Goal: Task Accomplishment & Management: Complete application form

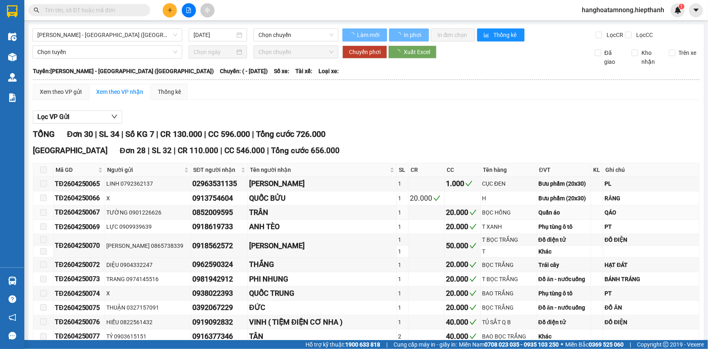
type input "[DATE]"
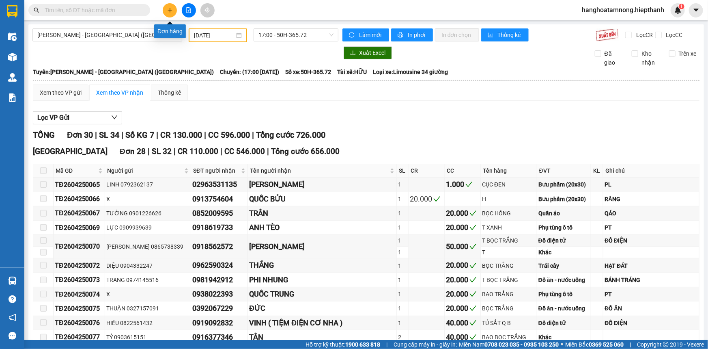
click at [169, 9] on icon "plus" at bounding box center [170, 10] width 6 height 6
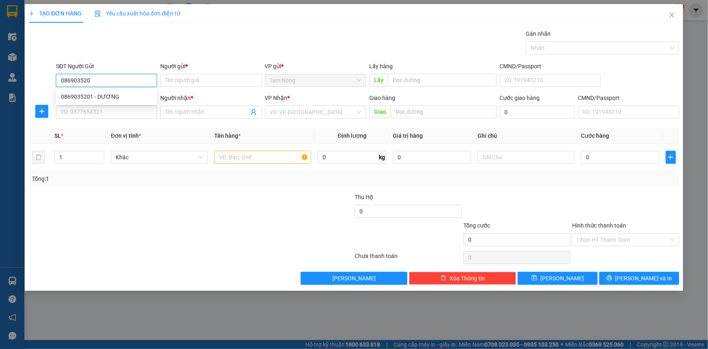
type input "0869035201"
click at [130, 93] on div "0869035201 - DƯƠNG" at bounding box center [106, 96] width 91 height 9
type input "DƯƠNG"
type input "0869035201"
click at [145, 114] on input "SĐT Người Nhận *" at bounding box center [106, 112] width 101 height 13
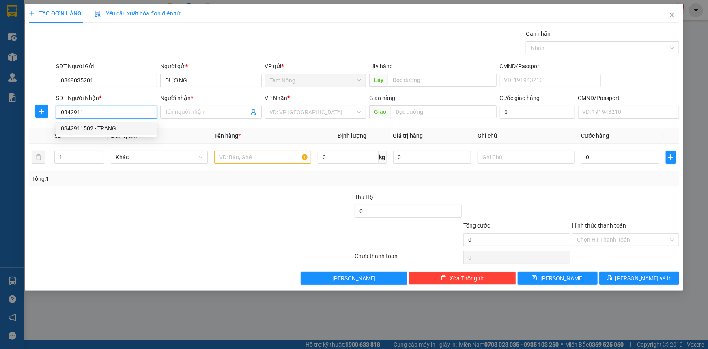
click at [136, 129] on div "0342911502 - TRANG" at bounding box center [106, 128] width 91 height 9
type input "0342911502"
type input "TRANG"
type input "0342911502"
click at [301, 111] on input "search" at bounding box center [313, 112] width 86 height 12
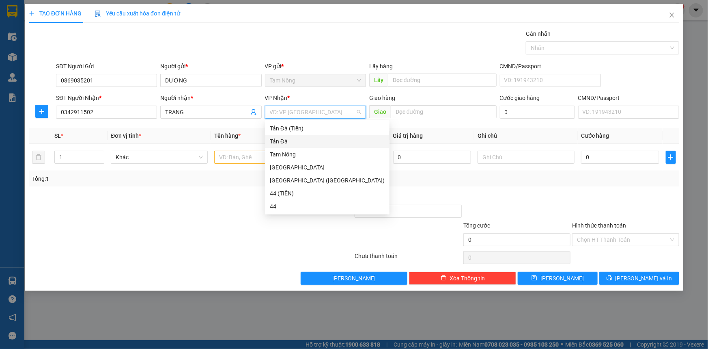
click at [295, 140] on div "Tản Đà" at bounding box center [327, 141] width 115 height 9
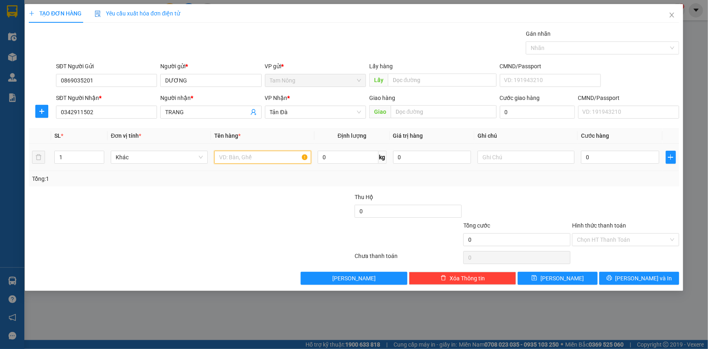
click at [262, 156] on input "text" at bounding box center [262, 157] width 97 height 13
type input "S"
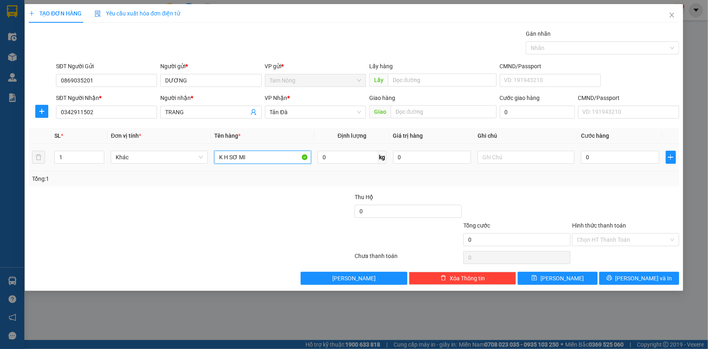
type input "K H SƠ MI"
click at [507, 157] on input "text" at bounding box center [526, 157] width 97 height 13
click at [601, 156] on input "0" at bounding box center [620, 157] width 78 height 13
click at [557, 159] on input "GT + VỎ ĐTDD" at bounding box center [526, 157] width 97 height 13
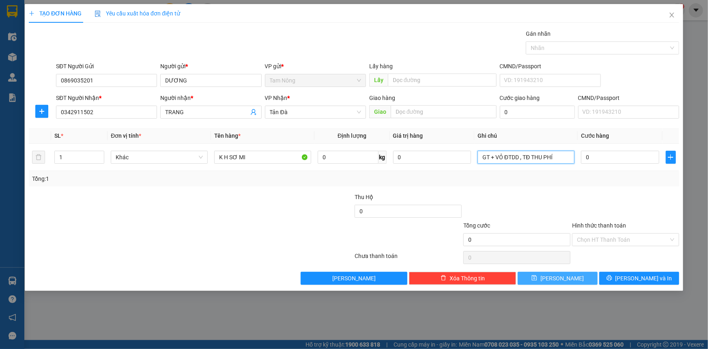
type input "GT + VỎ ĐTDD , TĐ THU PHÍ"
click at [585, 280] on button "[PERSON_NAME]" at bounding box center [558, 278] width 80 height 13
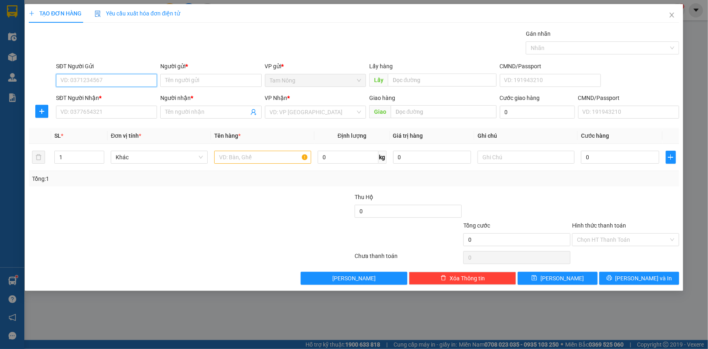
click at [129, 86] on input "SĐT Người Gửi" at bounding box center [106, 80] width 101 height 13
type input "599"
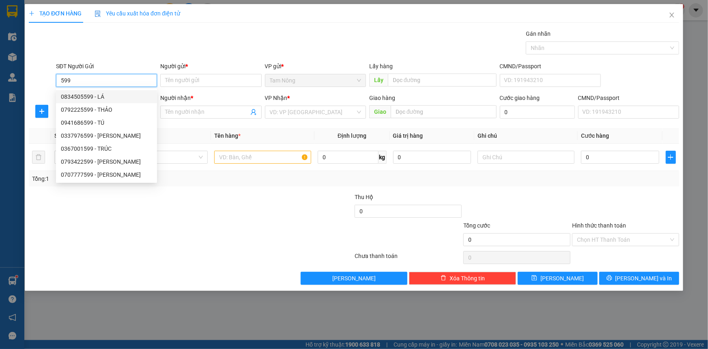
click at [114, 79] on input "599" at bounding box center [106, 80] width 101 height 13
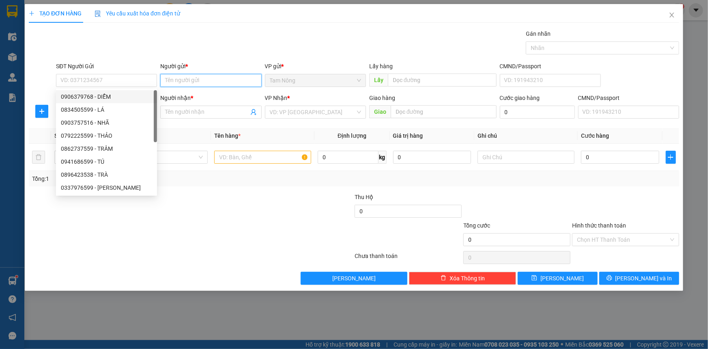
click at [192, 76] on input "Người gửi *" at bounding box center [210, 80] width 101 height 13
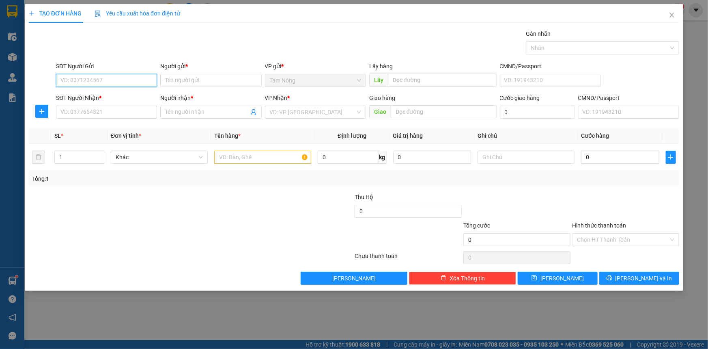
click at [143, 76] on input "SĐT Người Gửi" at bounding box center [106, 80] width 101 height 13
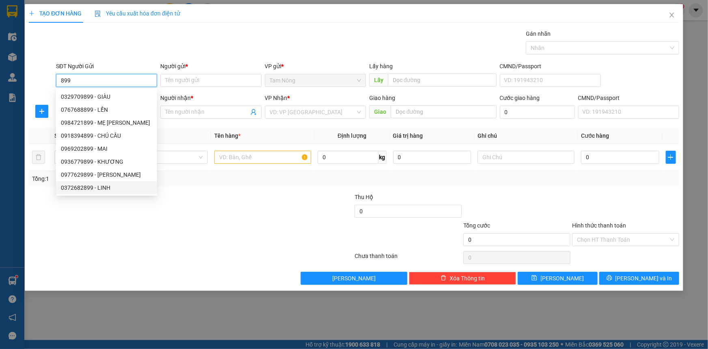
click at [108, 190] on div "0372682899 - LINH" at bounding box center [106, 187] width 91 height 9
type input "0372682899"
type input "LINH"
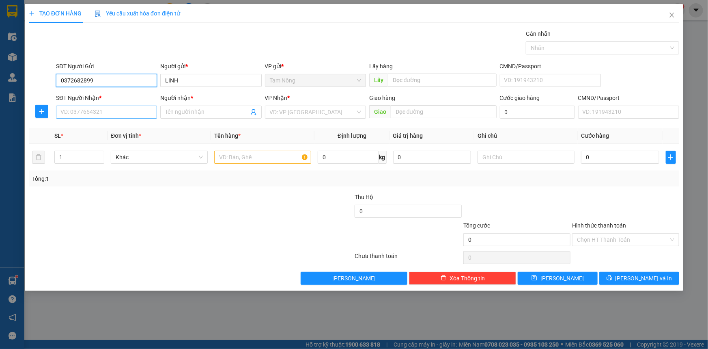
type input "0372682899"
click at [139, 108] on input "SĐT Người Nhận *" at bounding box center [106, 112] width 101 height 13
click at [315, 110] on input "search" at bounding box center [313, 112] width 86 height 12
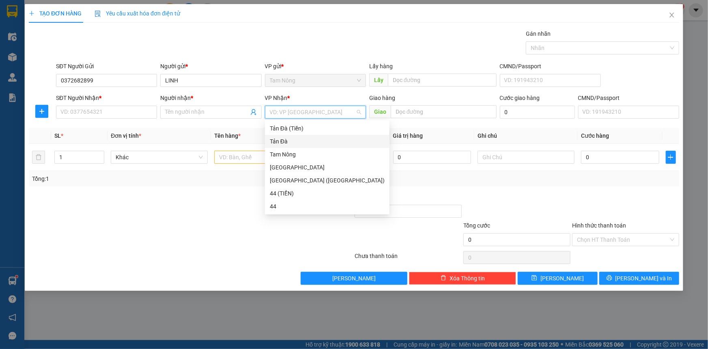
click at [299, 142] on div "Tản Đà" at bounding box center [327, 141] width 115 height 9
click at [130, 114] on input "SĐT Người Nhận *" at bounding box center [106, 112] width 101 height 13
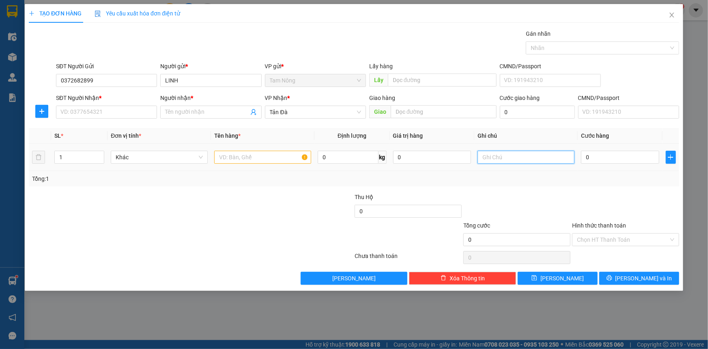
click at [487, 162] on input "text" at bounding box center [526, 157] width 97 height 13
type input "1088 TẠ QUANG BỬU P6 Q8"
click at [101, 106] on input "SĐT Người Nhận *" at bounding box center [106, 112] width 101 height 13
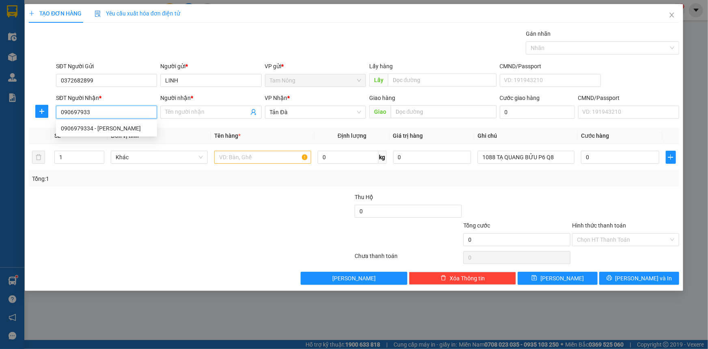
type input "0906979334"
click at [122, 124] on div "0906979334 - [PERSON_NAME]" at bounding box center [106, 128] width 91 height 9
type input "[PERSON_NAME]"
type input "0906979334"
click at [225, 151] on input "text" at bounding box center [262, 157] width 97 height 13
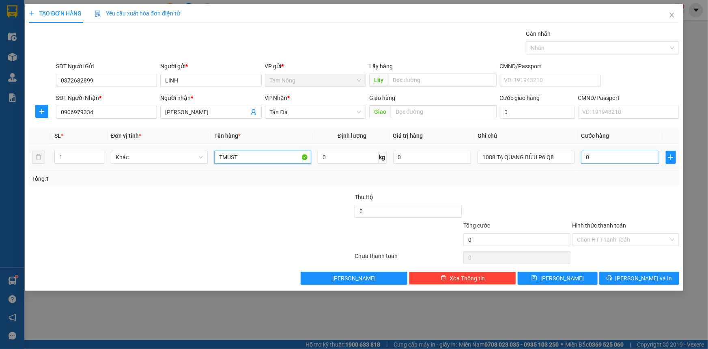
type input "TMUST"
click at [602, 157] on input "0" at bounding box center [620, 157] width 78 height 13
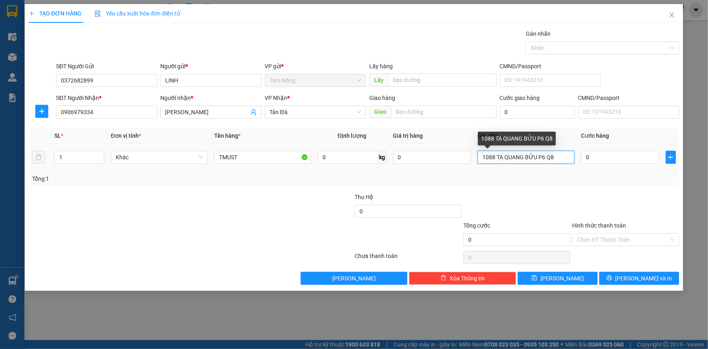
click at [557, 155] on input "1088 TẠ QUANG BỬU P6 Q8" at bounding box center [526, 157] width 97 height 13
click at [482, 157] on input "1088 TẠ QUANG BỬU P6 Q8" at bounding box center [526, 157] width 97 height 13
drag, startPoint x: 481, startPoint y: 155, endPoint x: 608, endPoint y: 171, distance: 127.6
click at [608, 171] on div "SL * Đơn vị tính * Tên hàng * Định lượng Giá trị hàng Ghi chú Cước hàng 1 Khác …" at bounding box center [354, 157] width 651 height 58
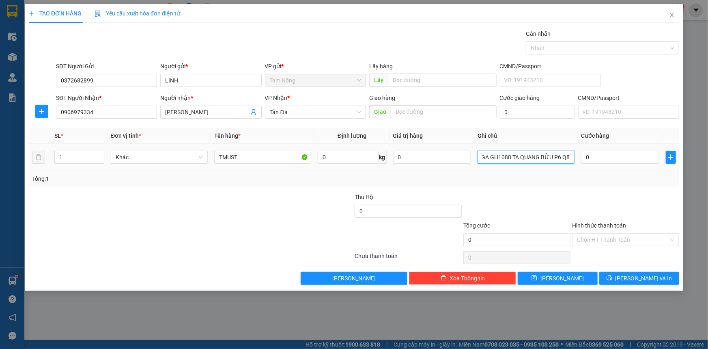
click at [572, 158] on input "CÁ CẢNH TĐ THU BAGA GH1088 TẠ QUANG BỬU P6 Q8" at bounding box center [526, 157] width 97 height 13
type input "CÁ CẢNH TĐ THU BAGA GH1088 TẠ QUANG BỬU P6 Q8 CHƯA TRẢ SHIP"
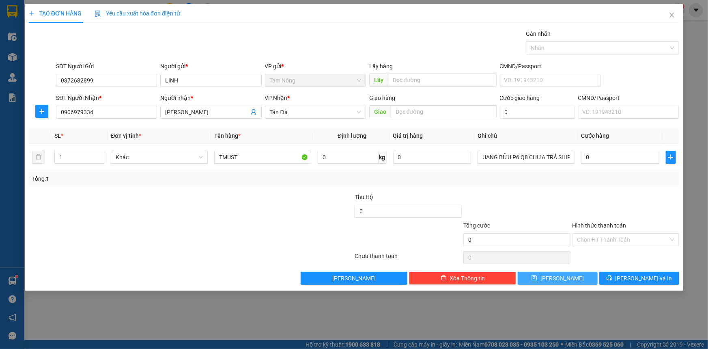
click at [576, 278] on button "[PERSON_NAME]" at bounding box center [558, 278] width 80 height 13
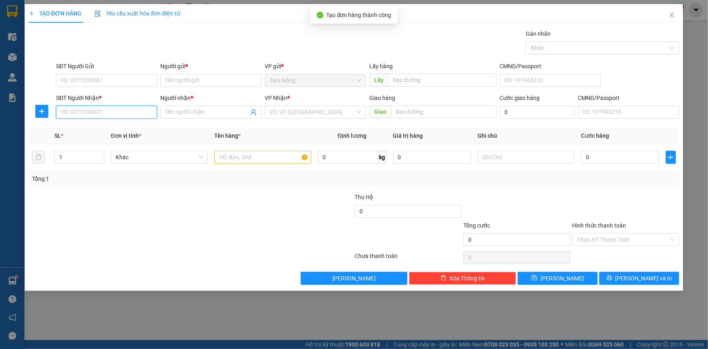
click at [123, 110] on input "SĐT Người Nhận *" at bounding box center [106, 112] width 101 height 13
type input "0937488984"
click at [182, 110] on input "Người nhận *" at bounding box center [206, 112] width 83 height 9
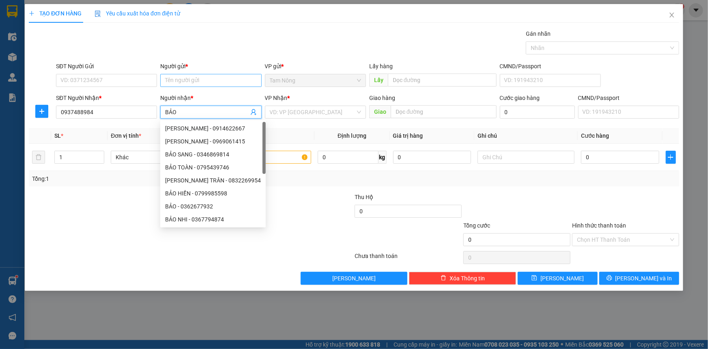
type input "BẢO"
click at [215, 78] on input "Người gửi *" at bounding box center [210, 80] width 101 height 13
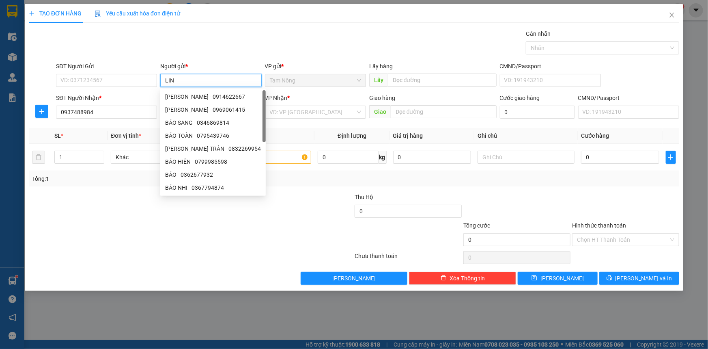
type input "LINH"
drag, startPoint x: 240, startPoint y: 154, endPoint x: 247, endPoint y: 154, distance: 7.3
click at [242, 154] on div "LINH - 0353414935" at bounding box center [210, 148] width 101 height 13
type input "0353414935"
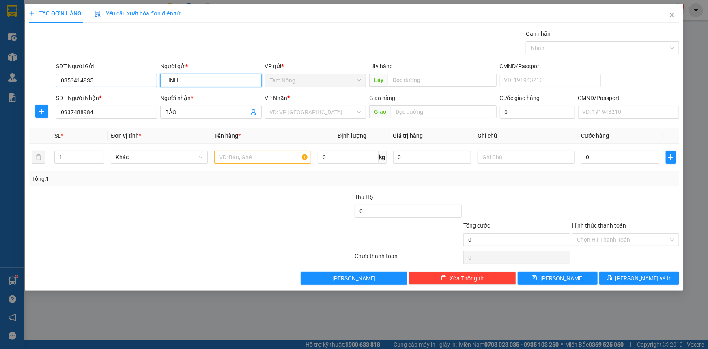
type input "LINH"
click at [120, 84] on input "0353414935" at bounding box center [106, 80] width 101 height 13
click at [251, 155] on input "text" at bounding box center [262, 157] width 97 height 13
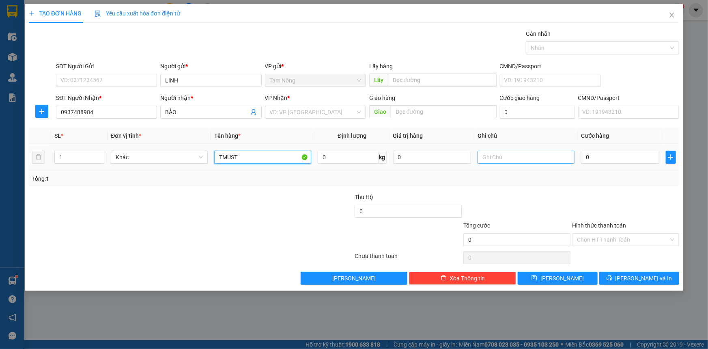
type input "TMUST"
click at [483, 157] on input "text" at bounding box center [526, 157] width 97 height 13
type input "CÁ CẢNH TĐ THU BAGA"
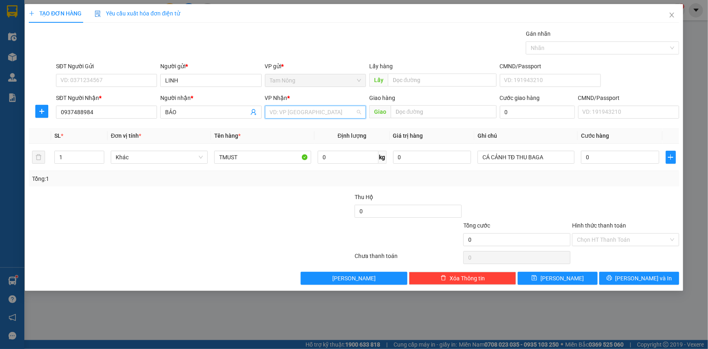
click at [313, 112] on input "search" at bounding box center [313, 112] width 86 height 12
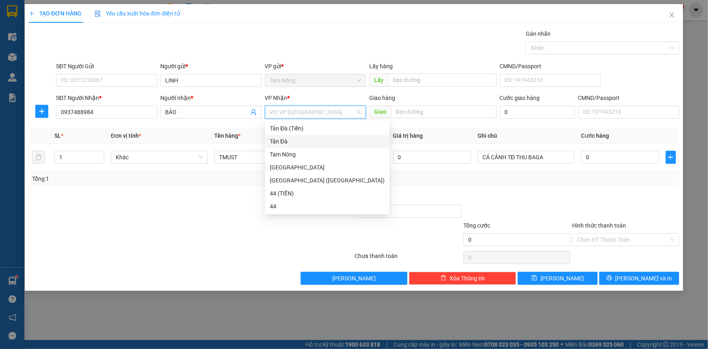
click at [294, 138] on div "Tản Đà" at bounding box center [327, 141] width 115 height 9
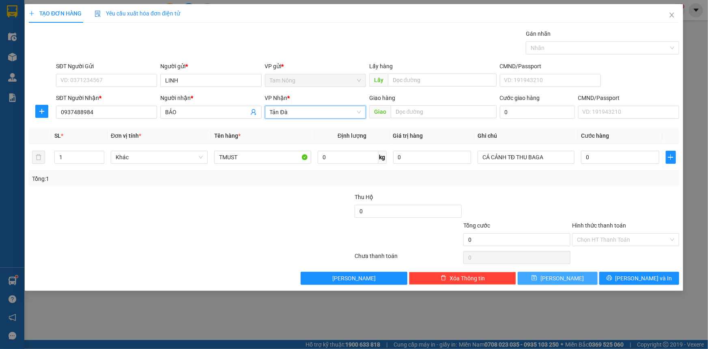
click at [537, 278] on icon "save" at bounding box center [535, 278] width 6 height 6
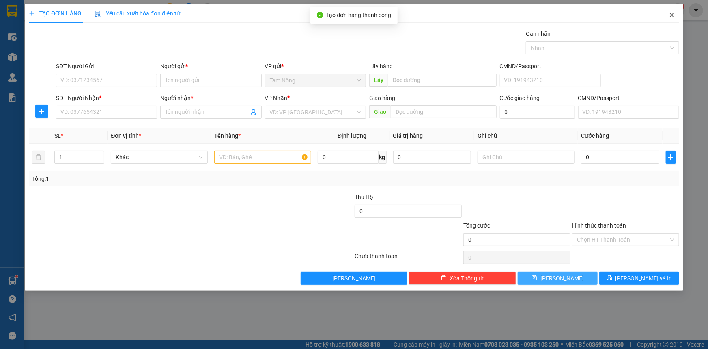
click at [668, 18] on span "Close" at bounding box center [672, 15] width 23 height 23
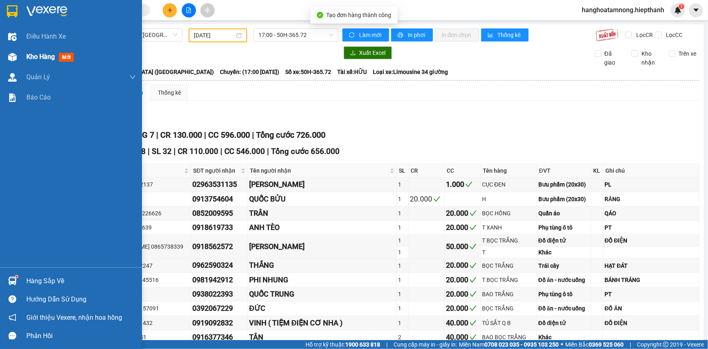
click at [44, 60] on span "Kho hàng" at bounding box center [40, 57] width 28 height 8
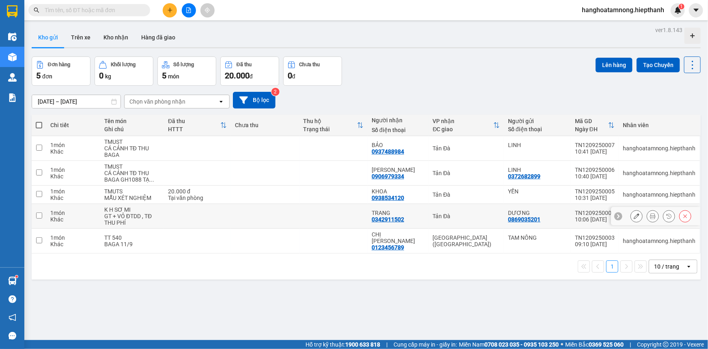
click at [39, 215] on input "checkbox" at bounding box center [39, 215] width 6 height 6
checkbox input "true"
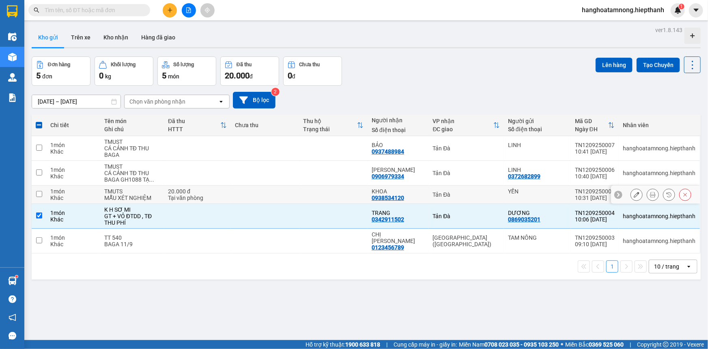
click at [38, 194] on input "checkbox" at bounding box center [39, 194] width 6 height 6
checkbox input "true"
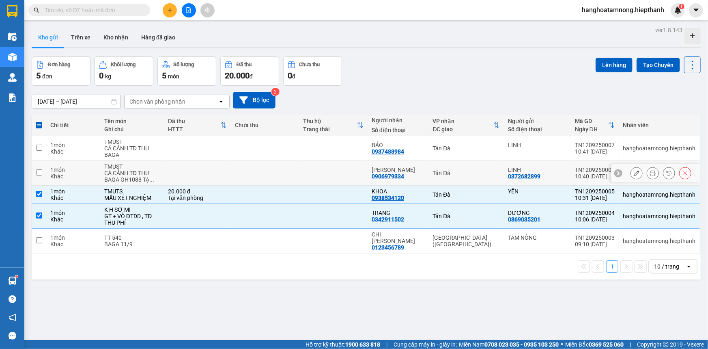
click at [37, 173] on input "checkbox" at bounding box center [39, 172] width 6 height 6
checkbox input "true"
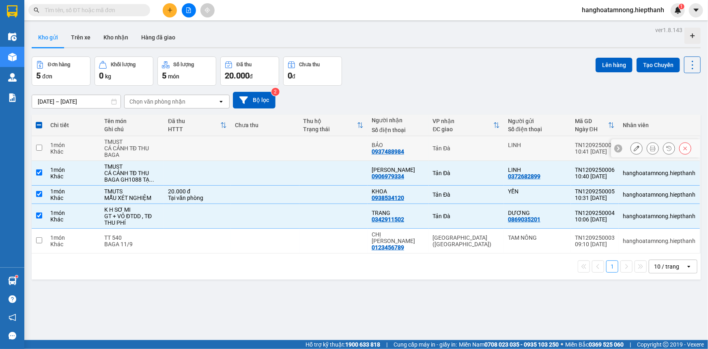
click at [37, 146] on input "checkbox" at bounding box center [39, 148] width 6 height 6
checkbox input "true"
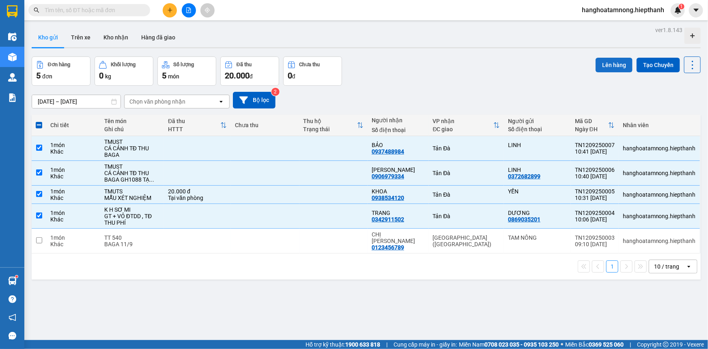
click at [599, 68] on button "Lên hàng" at bounding box center [614, 65] width 37 height 15
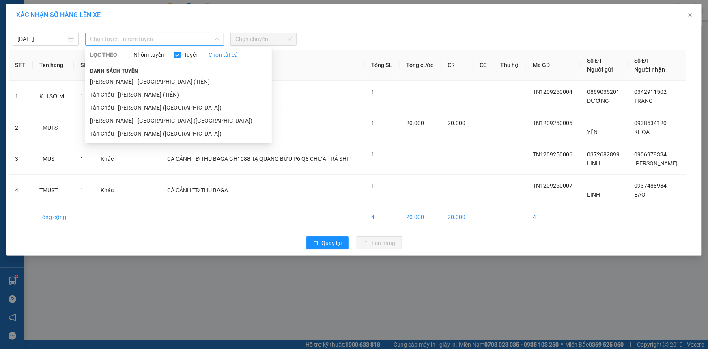
click at [146, 36] on span "Chọn tuyến - nhóm tuyến" at bounding box center [154, 39] width 129 height 12
click at [118, 136] on li "Tân Châu - [PERSON_NAME] ([GEOGRAPHIC_DATA])" at bounding box center [178, 133] width 187 height 13
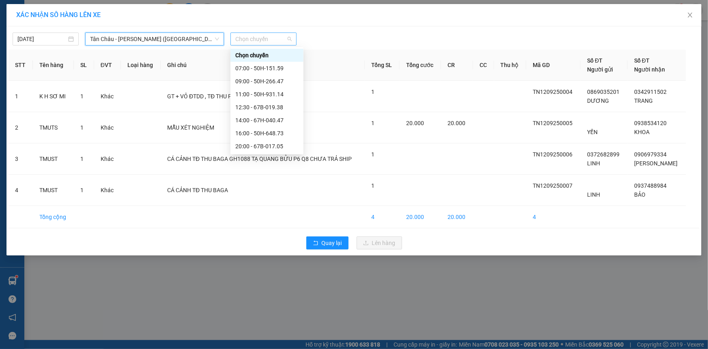
drag, startPoint x: 257, startPoint y: 37, endPoint x: 255, endPoint y: 68, distance: 31.0
click at [258, 45] on div "Chọn chuyến" at bounding box center [264, 38] width 66 height 13
click at [249, 80] on div "09:00 - 50H-266.47" at bounding box center [266, 81] width 63 height 9
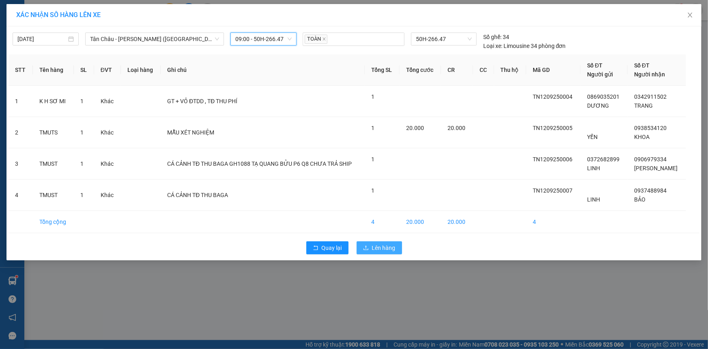
click at [386, 248] on span "Lên hàng" at bounding box center [384, 247] width 24 height 9
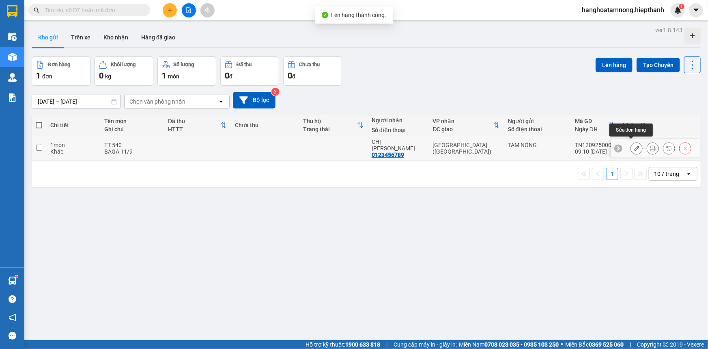
click at [634, 147] on icon at bounding box center [637, 148] width 6 height 6
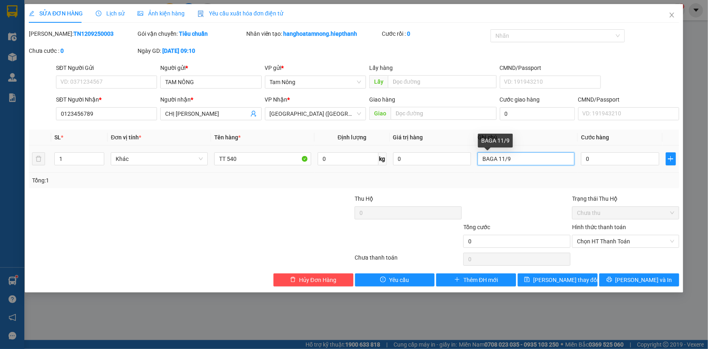
click at [535, 160] on input "BAGA 11/9" at bounding box center [526, 158] width 97 height 13
type input "BAGA 11/9 ĐI XE 8H"
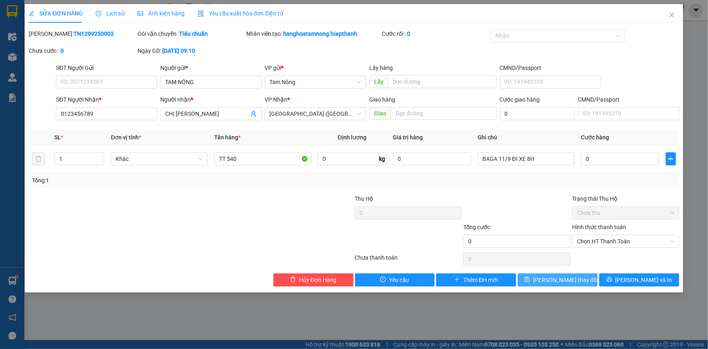
click at [562, 278] on span "[PERSON_NAME] thay đổi" at bounding box center [565, 279] width 65 height 9
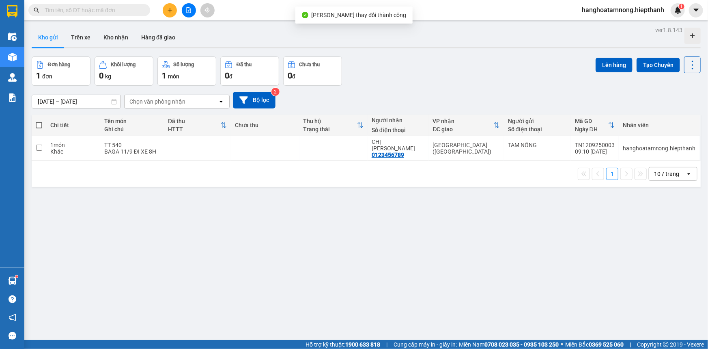
click at [39, 123] on span at bounding box center [39, 125] width 6 height 6
click at [39, 121] on input "checkbox" at bounding box center [39, 121] width 0 height 0
checkbox input "true"
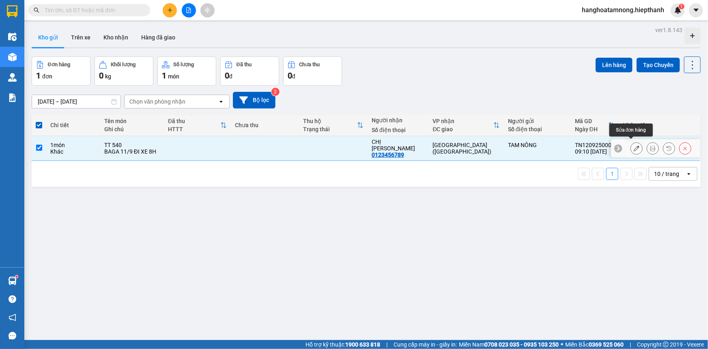
click at [634, 145] on icon at bounding box center [637, 148] width 6 height 6
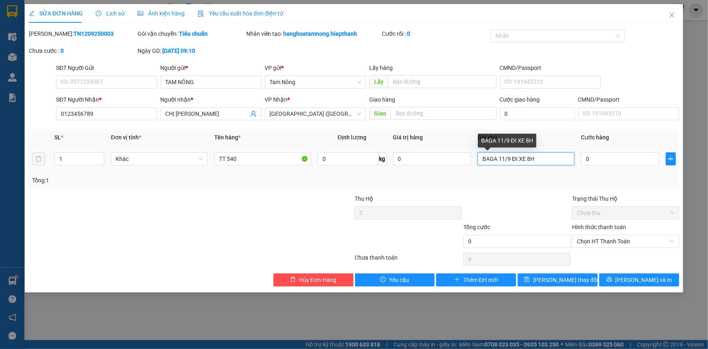
click at [516, 161] on input "BAGA 11/9 ĐI XE 8H" at bounding box center [526, 158] width 97 height 13
click at [517, 161] on input "BAGA 11/9 ĐI XE 8H" at bounding box center [526, 158] width 97 height 13
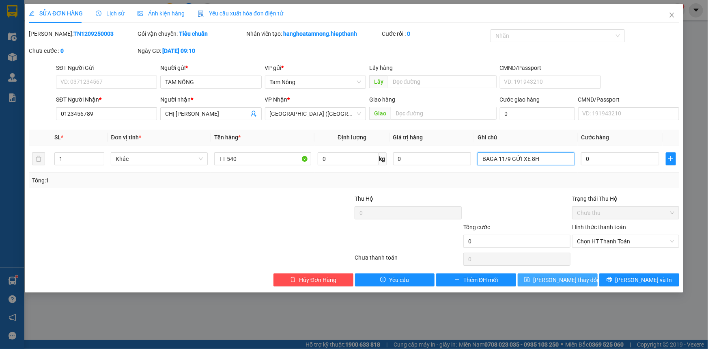
type input "BAGA 11/9 GỬI XE 8H"
click at [548, 283] on span "[PERSON_NAME] thay đổi" at bounding box center [565, 279] width 65 height 9
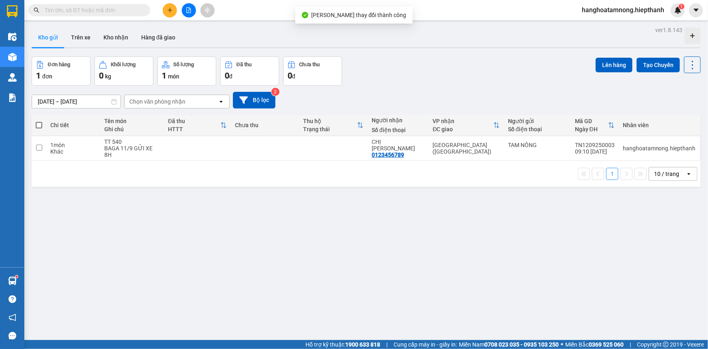
click at [37, 122] on span at bounding box center [39, 125] width 6 height 6
click at [39, 121] on input "checkbox" at bounding box center [39, 121] width 0 height 0
checkbox input "true"
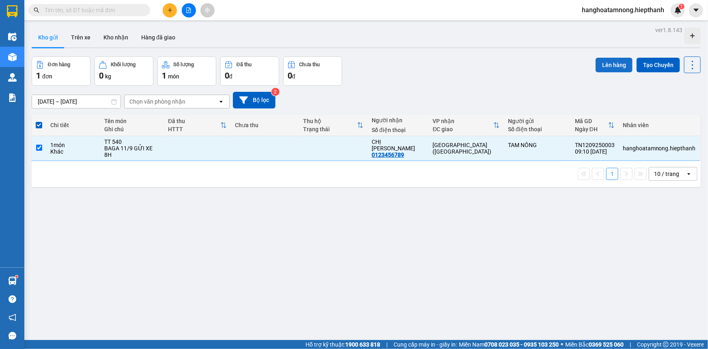
click at [611, 64] on button "Lên hàng" at bounding box center [614, 65] width 37 height 15
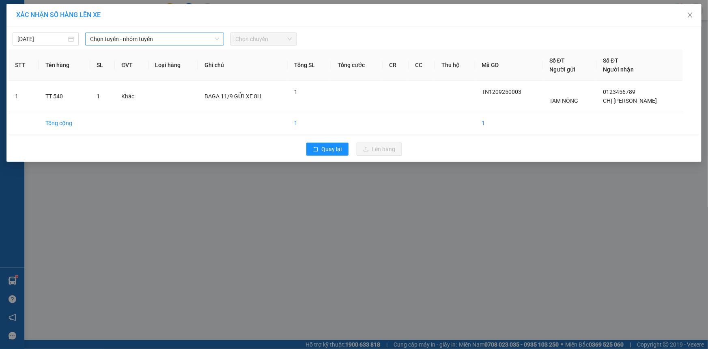
click at [112, 44] on span "Chọn tuyến - nhóm tuyến" at bounding box center [154, 39] width 129 height 12
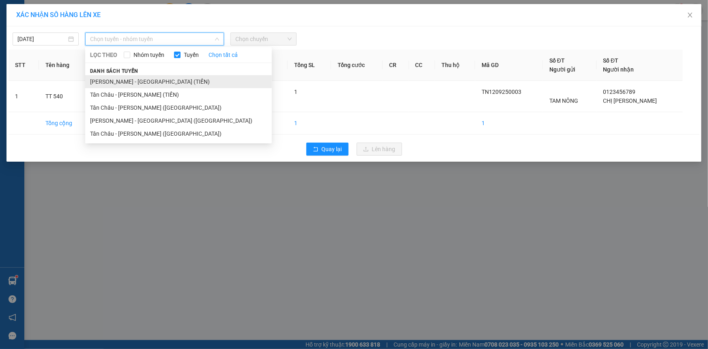
click at [116, 82] on li "[PERSON_NAME] - [GEOGRAPHIC_DATA] (TIỀN)" at bounding box center [178, 81] width 187 height 13
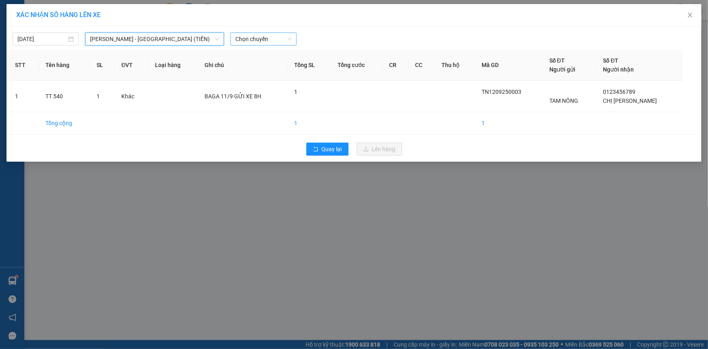
click at [262, 38] on span "Chọn chuyến" at bounding box center [263, 39] width 56 height 12
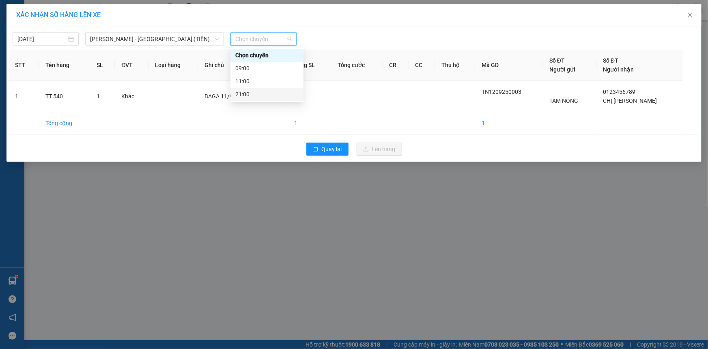
click at [252, 97] on div "21:00" at bounding box center [266, 94] width 63 height 9
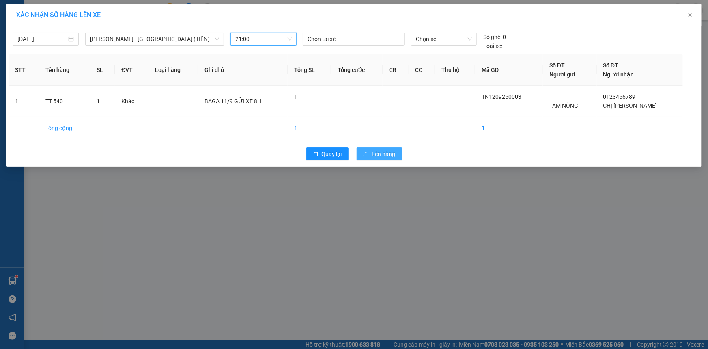
click at [377, 154] on span "Lên hàng" at bounding box center [384, 153] width 24 height 9
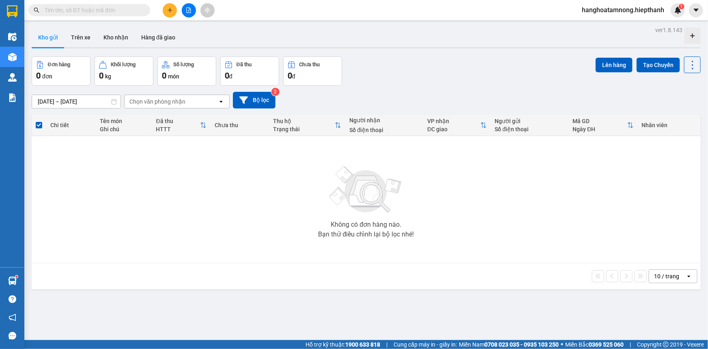
click at [189, 9] on icon "file-add" at bounding box center [189, 10] width 4 height 6
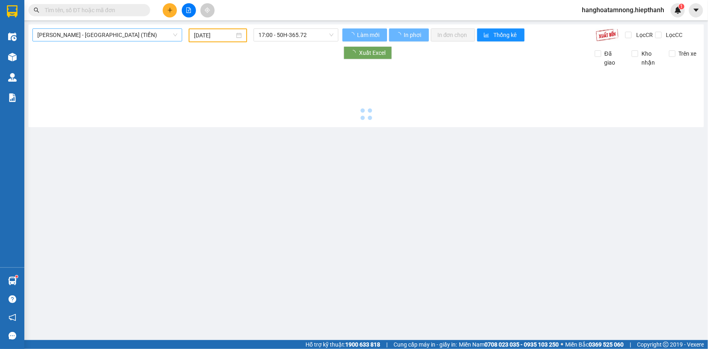
drag, startPoint x: 107, startPoint y: 37, endPoint x: 108, endPoint y: 41, distance: 4.1
click at [107, 36] on span "[PERSON_NAME] - [GEOGRAPHIC_DATA] (TIỀN)" at bounding box center [107, 35] width 140 height 12
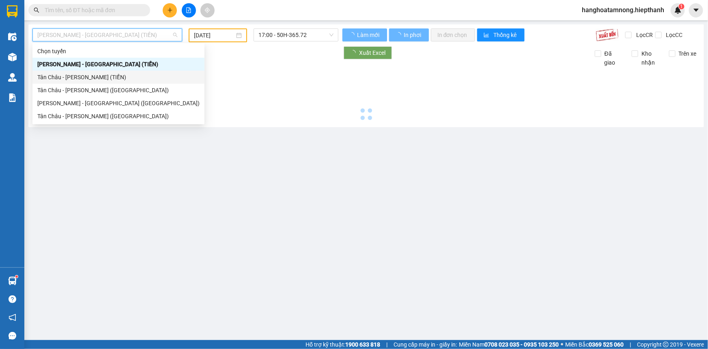
type input "[DATE]"
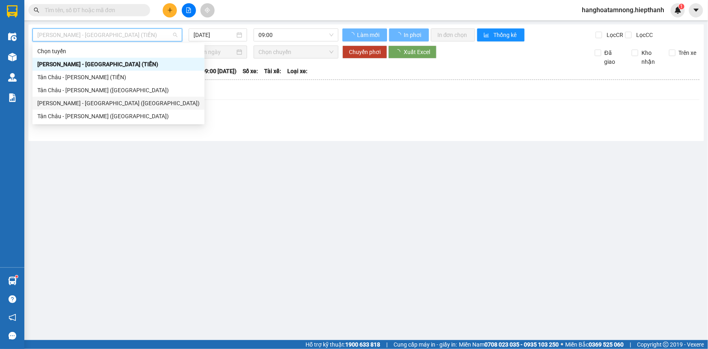
click at [95, 105] on div "[PERSON_NAME] - [GEOGRAPHIC_DATA] ([GEOGRAPHIC_DATA])" at bounding box center [118, 103] width 162 height 9
type input "[DATE]"
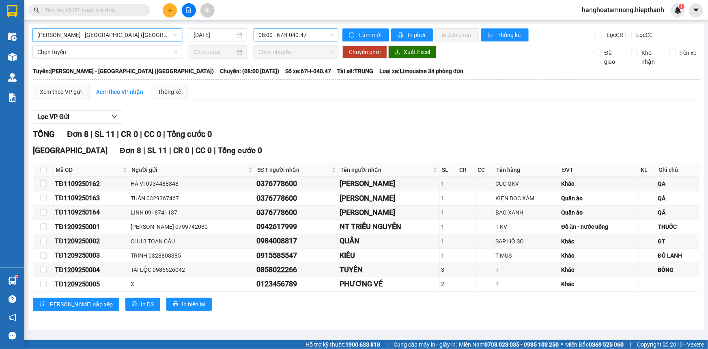
click at [283, 37] on span "08:00 - 67H-040.47" at bounding box center [296, 35] width 75 height 12
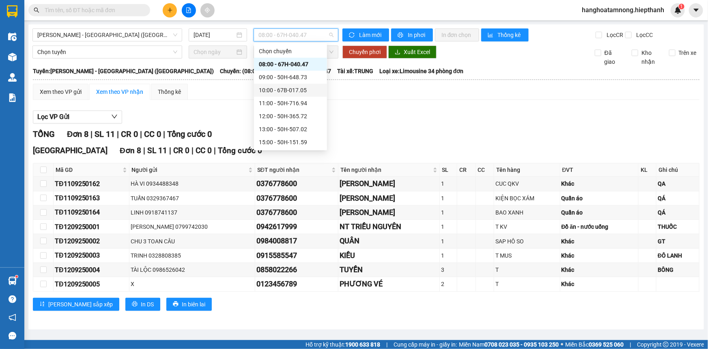
click at [290, 92] on div "10:00 - 67B-017.05" at bounding box center [290, 90] width 63 height 9
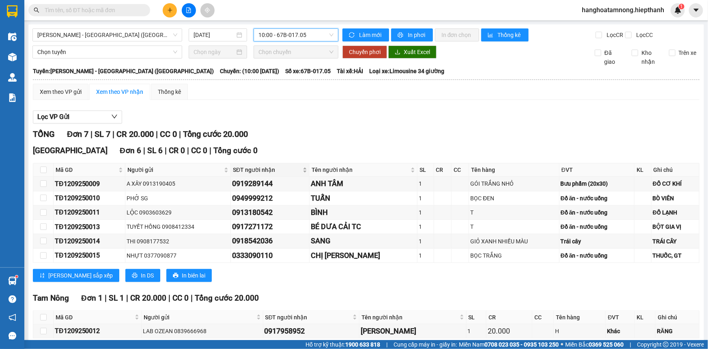
scroll to position [39, 0]
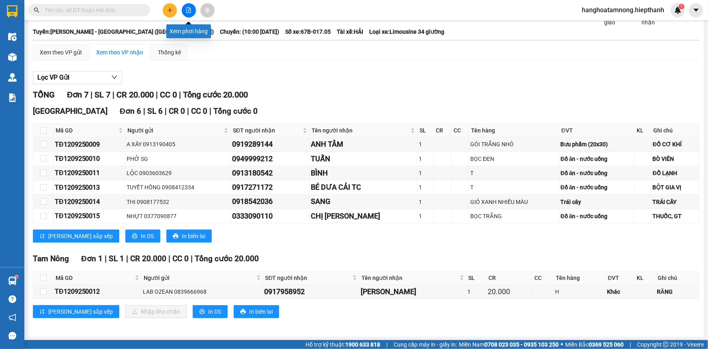
click at [194, 11] on button at bounding box center [189, 10] width 14 height 14
click at [186, 8] on icon "file-add" at bounding box center [189, 10] width 6 height 6
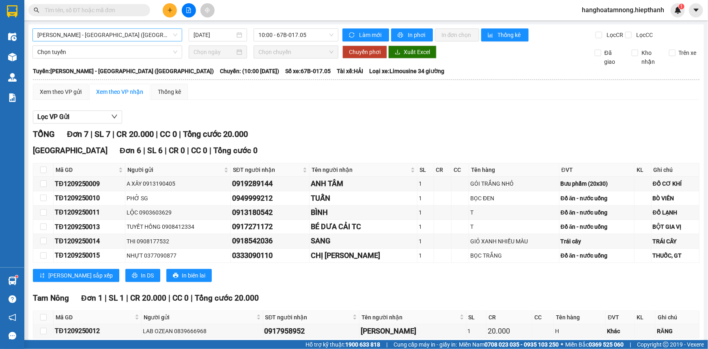
click at [92, 32] on span "[PERSON_NAME] - [GEOGRAPHIC_DATA] ([GEOGRAPHIC_DATA])" at bounding box center [107, 35] width 140 height 12
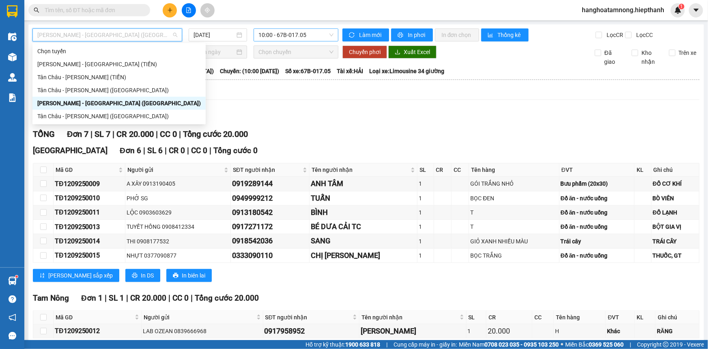
click at [277, 36] on span "10:00 - 67B-017.05" at bounding box center [296, 35] width 75 height 12
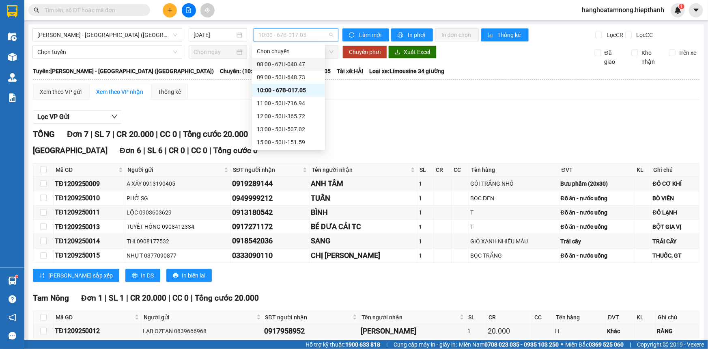
click at [269, 60] on div "08:00 - 67H-040.47" at bounding box center [288, 64] width 63 height 9
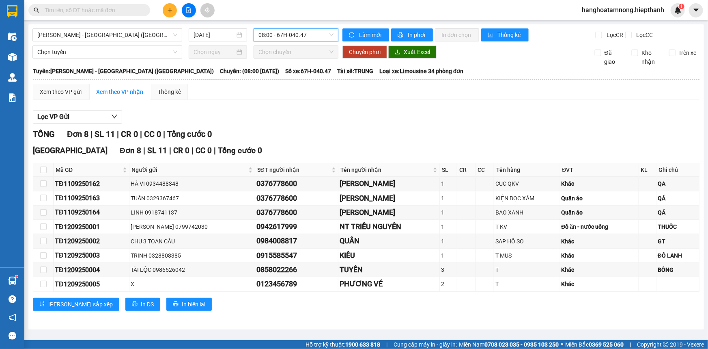
click at [271, 28] on div "[GEOGRAPHIC_DATA] - [GEOGRAPHIC_DATA] ([GEOGRAPHIC_DATA]) [DATE] 08:00 08:00 - …" at bounding box center [366, 176] width 676 height 305
click at [271, 32] on span "08:00 - 67H-040.47" at bounding box center [296, 35] width 75 height 12
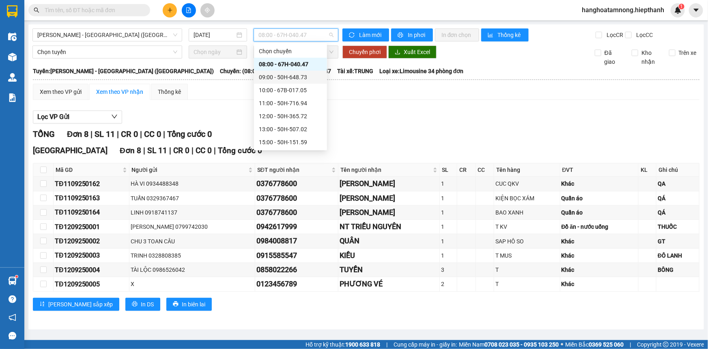
click at [285, 74] on div "09:00 - 50H-648.73" at bounding box center [290, 77] width 63 height 9
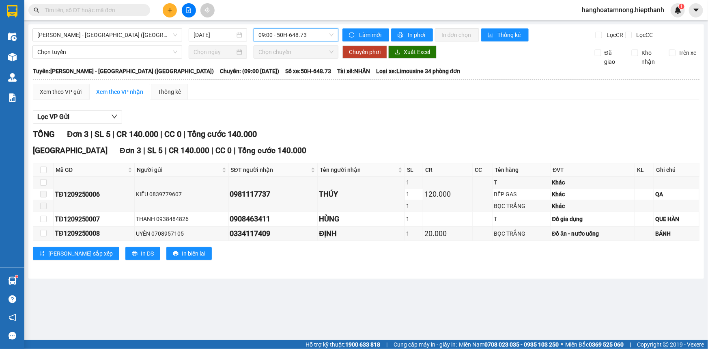
click at [268, 39] on span "09:00 - 50H-648.73" at bounding box center [296, 35] width 75 height 12
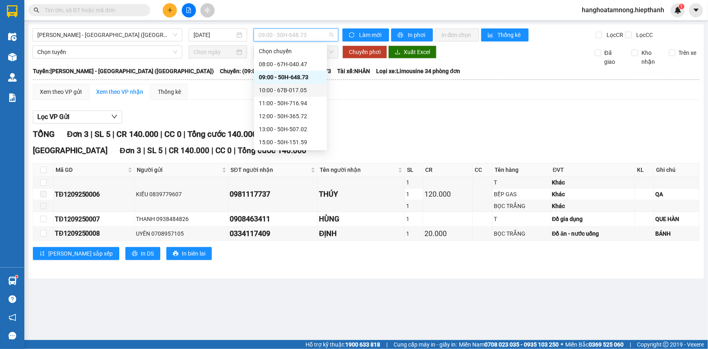
click at [270, 89] on div "10:00 - 67B-017.05" at bounding box center [290, 90] width 63 height 9
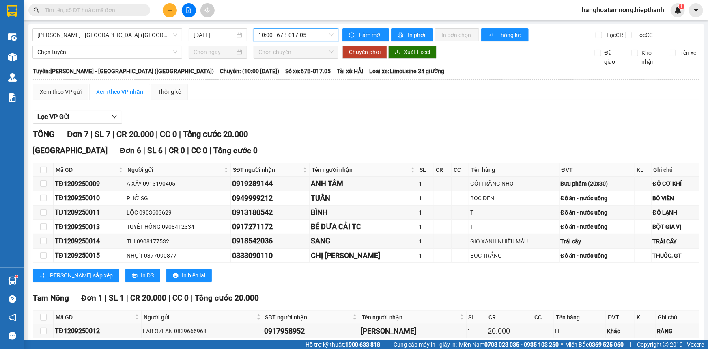
click at [286, 34] on span "10:00 - 67B-017.05" at bounding box center [296, 35] width 75 height 12
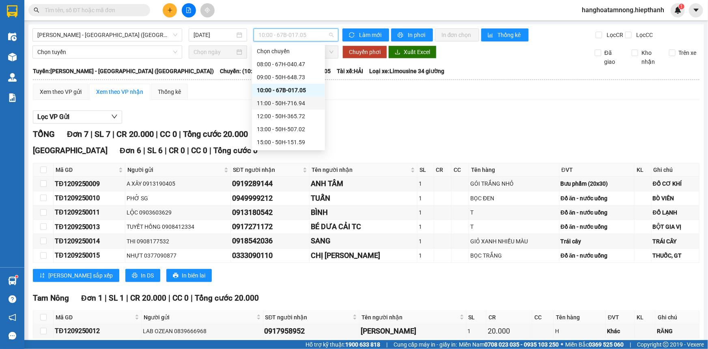
click at [274, 104] on div "11:00 - 50H-716.94" at bounding box center [288, 103] width 63 height 9
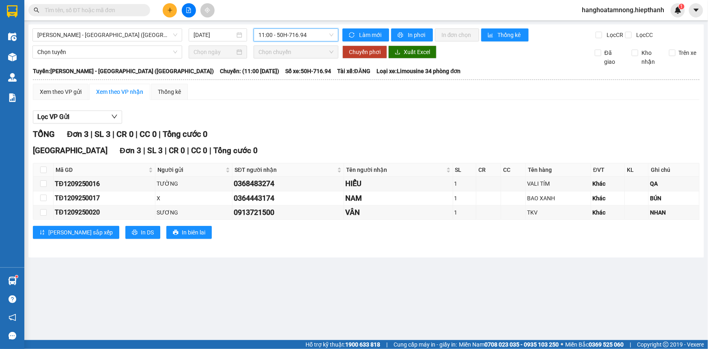
click at [284, 36] on span "11:00 - 50H-716.94" at bounding box center [296, 35] width 75 height 12
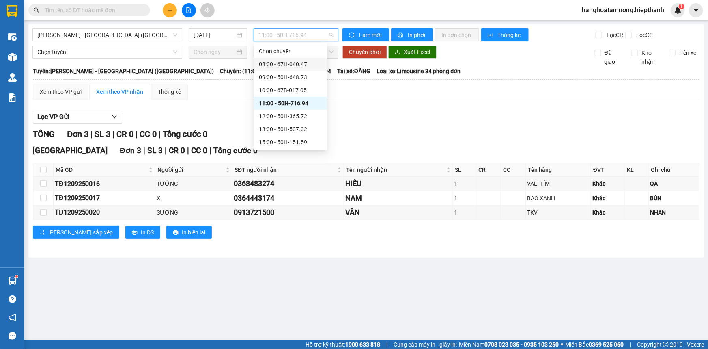
click at [276, 58] on div "08:00 - 67H-040.47" at bounding box center [290, 64] width 73 height 13
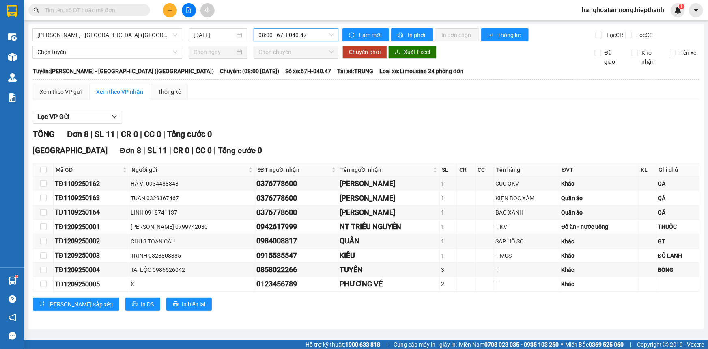
drag, startPoint x: 274, startPoint y: 32, endPoint x: 273, endPoint y: 45, distance: 12.6
click at [273, 34] on span "08:00 - 67H-040.47" at bounding box center [296, 35] width 75 height 12
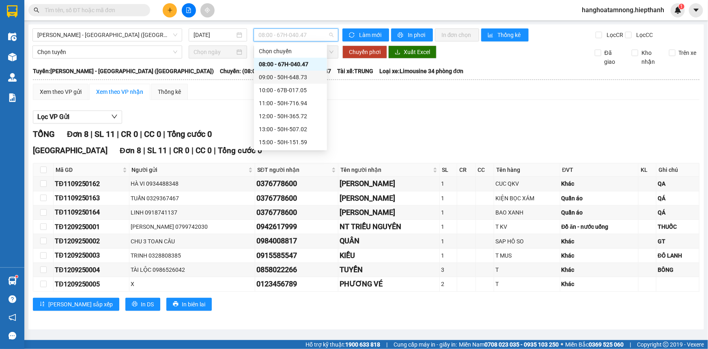
click at [271, 79] on div "09:00 - 50H-648.73" at bounding box center [290, 77] width 63 height 9
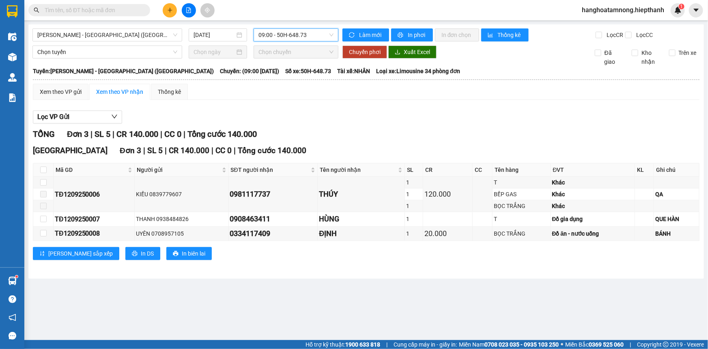
click at [306, 33] on span "09:00 - 50H-648.73" at bounding box center [296, 35] width 75 height 12
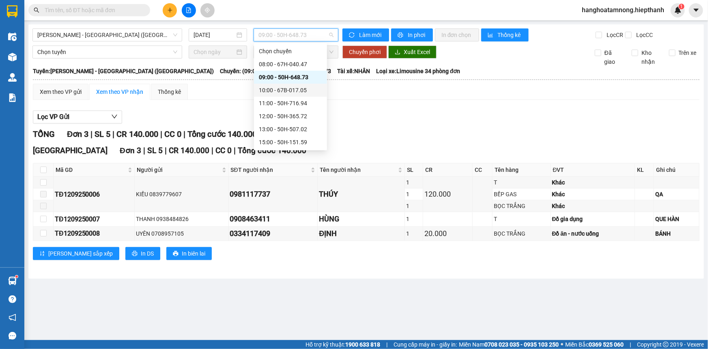
click at [262, 88] on div "10:00 - 67B-017.05" at bounding box center [290, 90] width 63 height 9
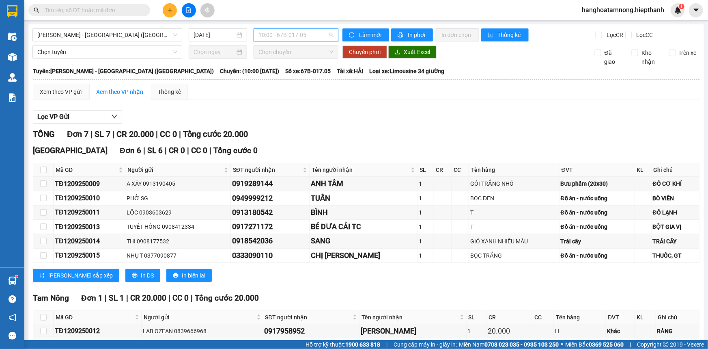
click at [293, 34] on span "10:00 - 67B-017.05" at bounding box center [296, 35] width 75 height 12
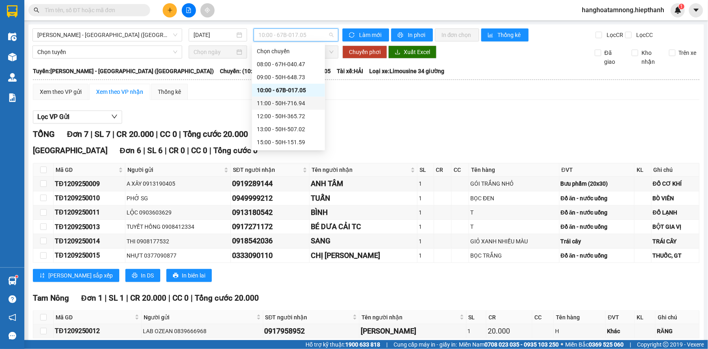
click at [257, 101] on div "11:00 - 50H-716.94" at bounding box center [288, 103] width 63 height 9
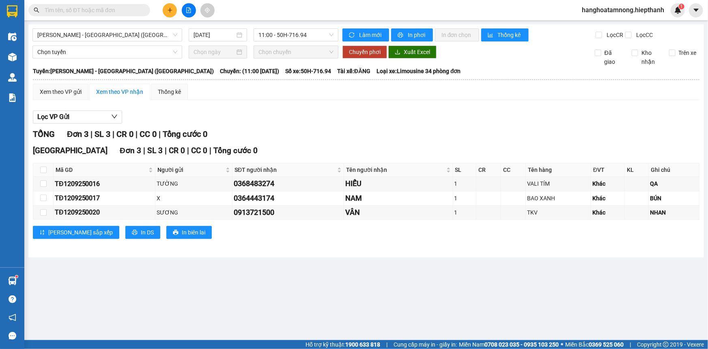
click at [110, 10] on input "text" at bounding box center [93, 10] width 96 height 9
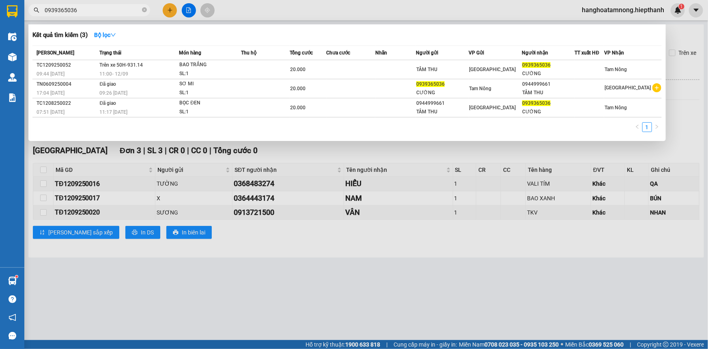
type input "0939365036"
click at [174, 12] on div at bounding box center [354, 174] width 708 height 349
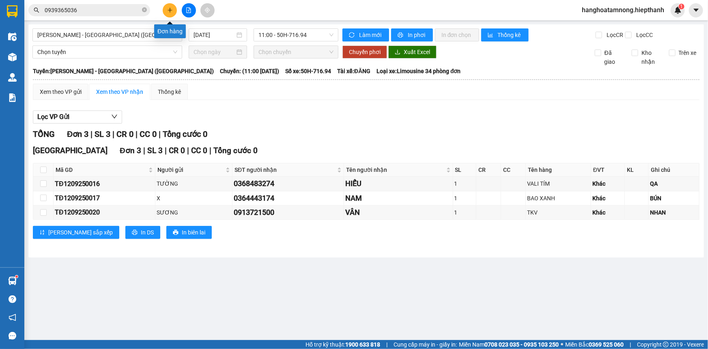
click at [168, 12] on icon "plus" at bounding box center [170, 10] width 6 height 6
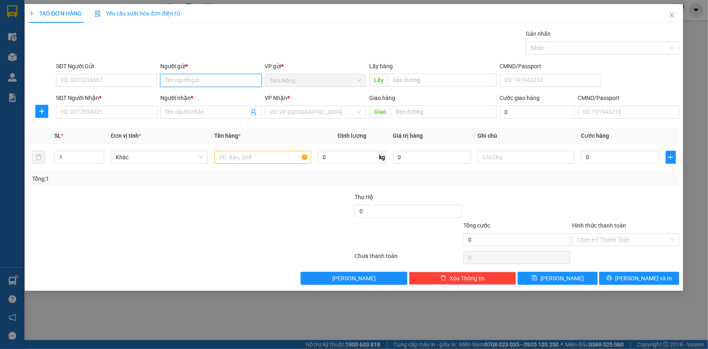
click at [188, 81] on input "Người gửi *" at bounding box center [210, 80] width 101 height 13
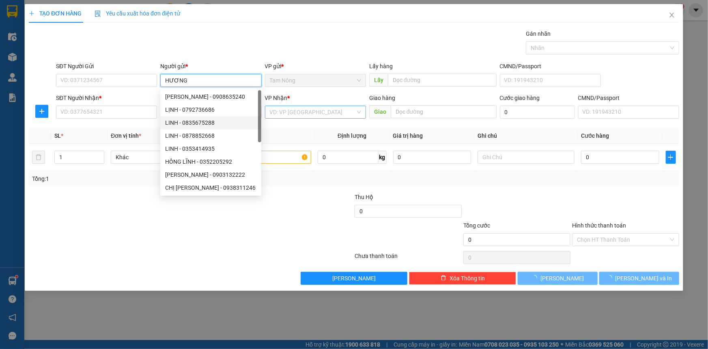
type input "HƯƠNG"
click at [333, 113] on input "search" at bounding box center [313, 112] width 86 height 12
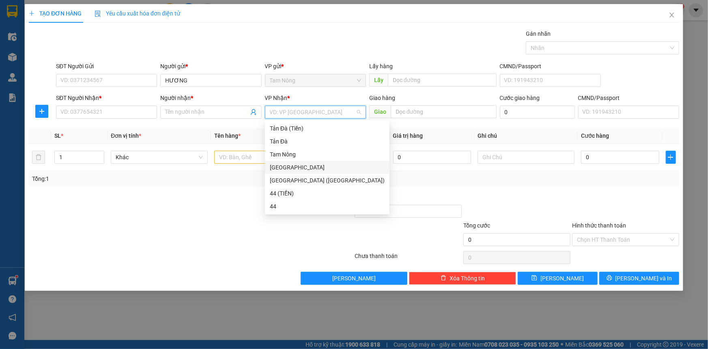
click at [285, 164] on div "[GEOGRAPHIC_DATA]" at bounding box center [327, 167] width 115 height 9
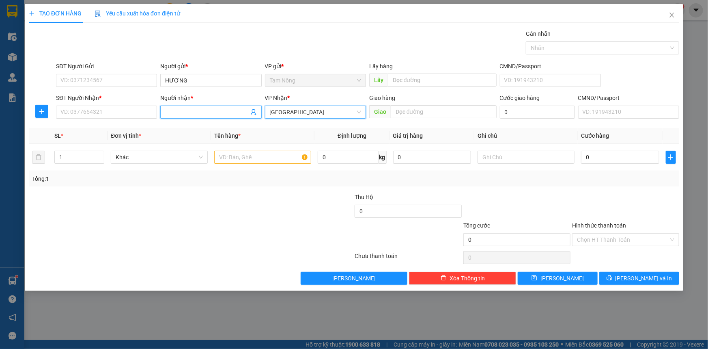
click at [190, 111] on input "Người nhận *" at bounding box center [206, 112] width 83 height 9
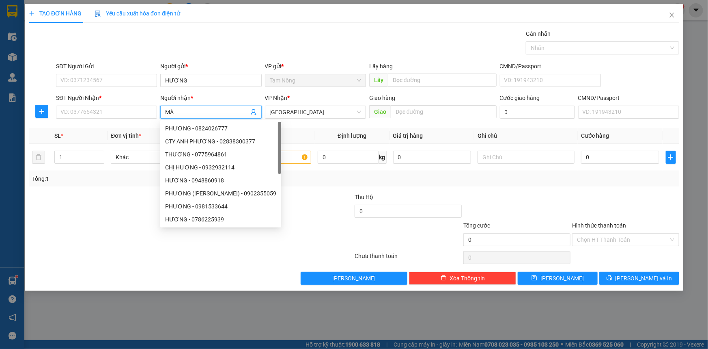
type input "MÀU"
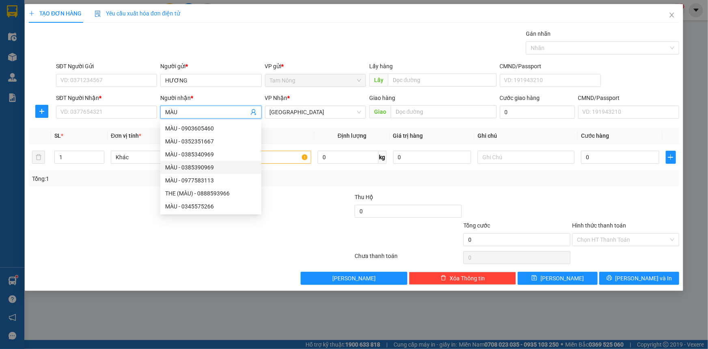
click at [196, 166] on div "MÀU - 0385390969" at bounding box center [210, 167] width 91 height 9
type input "0385390969"
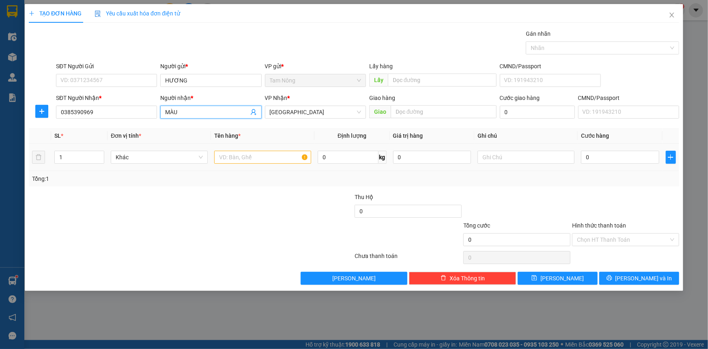
type input "MÀU"
click at [270, 156] on input "text" at bounding box center [262, 157] width 97 height 13
type input "BAO TRẮNG"
type input "2"
click at [100, 154] on icon "up" at bounding box center [100, 155] width 3 height 3
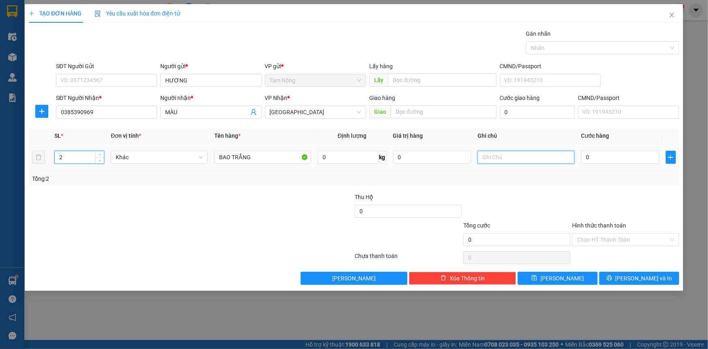
click at [520, 160] on input "text" at bounding box center [526, 157] width 97 height 13
click at [517, 160] on input "VẢI TC THU BGA" at bounding box center [526, 157] width 97 height 13
type input "VẢI TC THU BAGA"
click at [573, 191] on div "Transit Pickup Surcharge Ids Transit Deliver Surcharge Ids Transit Deliver Surc…" at bounding box center [354, 156] width 651 height 255
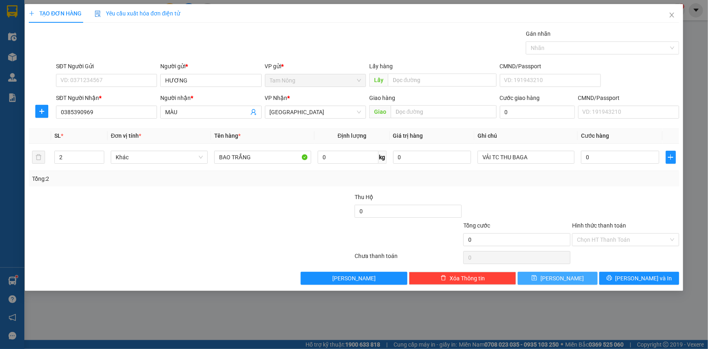
click at [576, 276] on button "[PERSON_NAME]" at bounding box center [558, 278] width 80 height 13
type input "1"
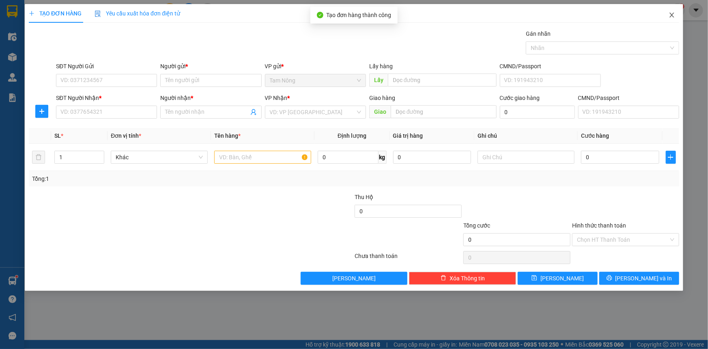
click at [672, 16] on icon "close" at bounding box center [672, 15] width 4 height 5
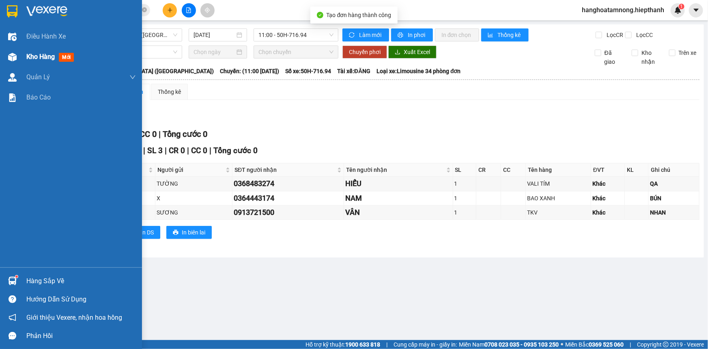
click at [27, 53] on span "Kho hàng" at bounding box center [40, 57] width 28 height 8
